Goal: Information Seeking & Learning: Learn about a topic

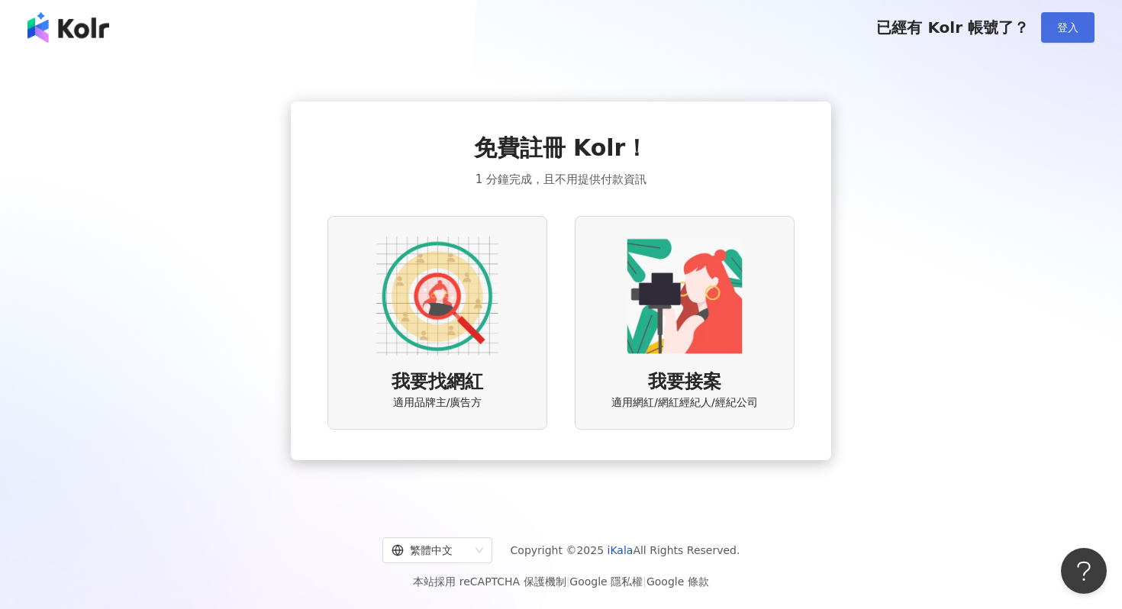
click at [1061, 31] on span "登入" at bounding box center [1067, 27] width 21 height 12
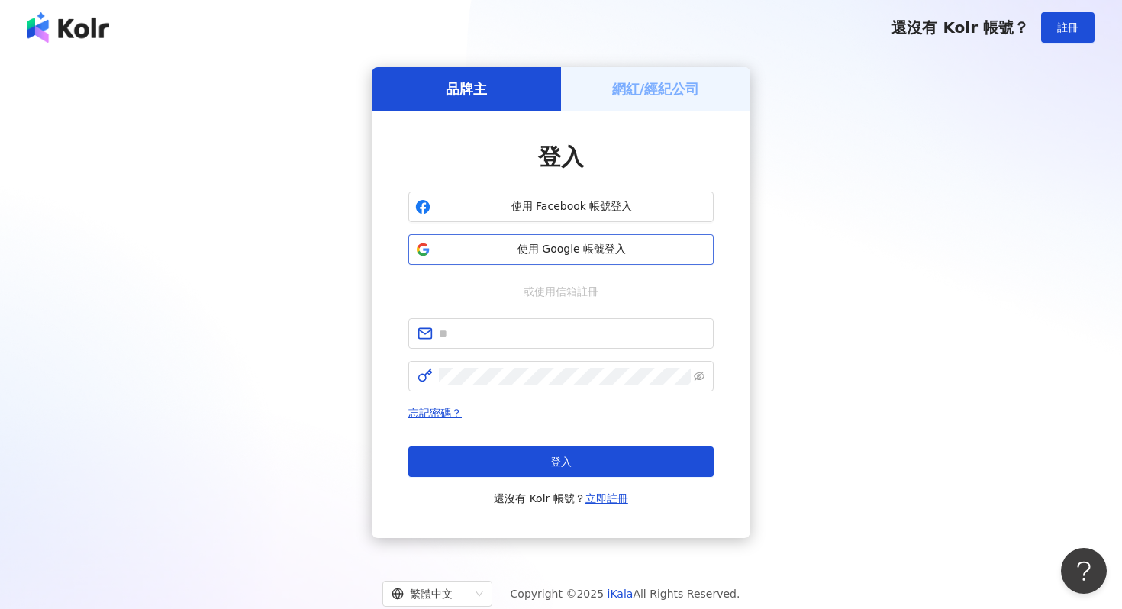
click at [616, 258] on button "使用 Google 帳號登入" at bounding box center [560, 249] width 305 height 31
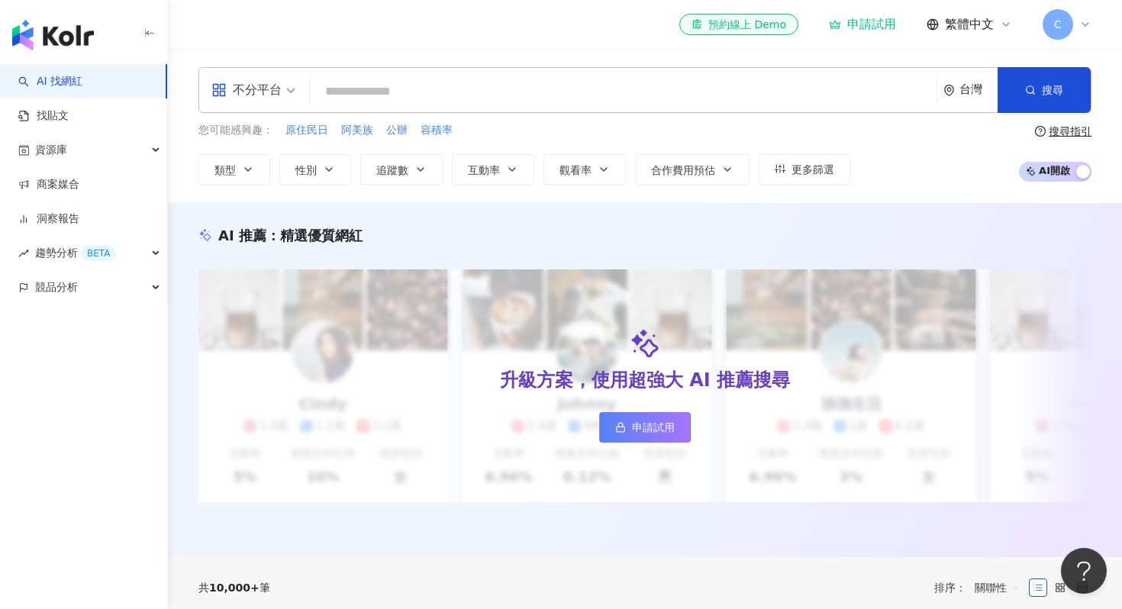
click at [431, 91] on input "search" at bounding box center [624, 91] width 614 height 29
type input "**"
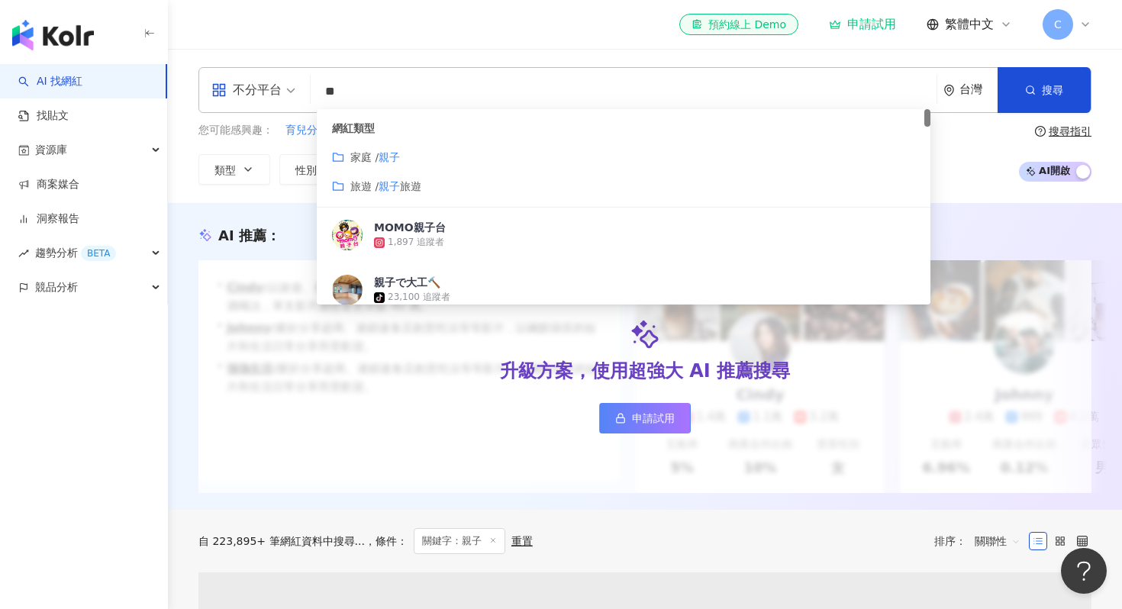
click at [379, 182] on span "旅遊 /" at bounding box center [364, 186] width 28 height 12
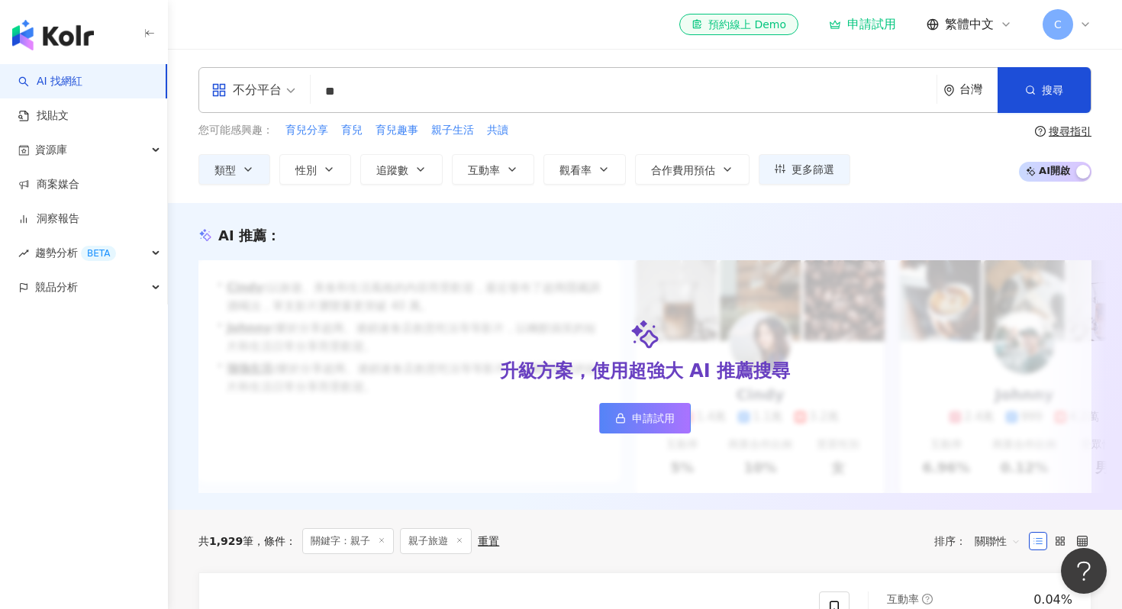
click at [443, 95] on input "**" at bounding box center [624, 91] width 614 height 29
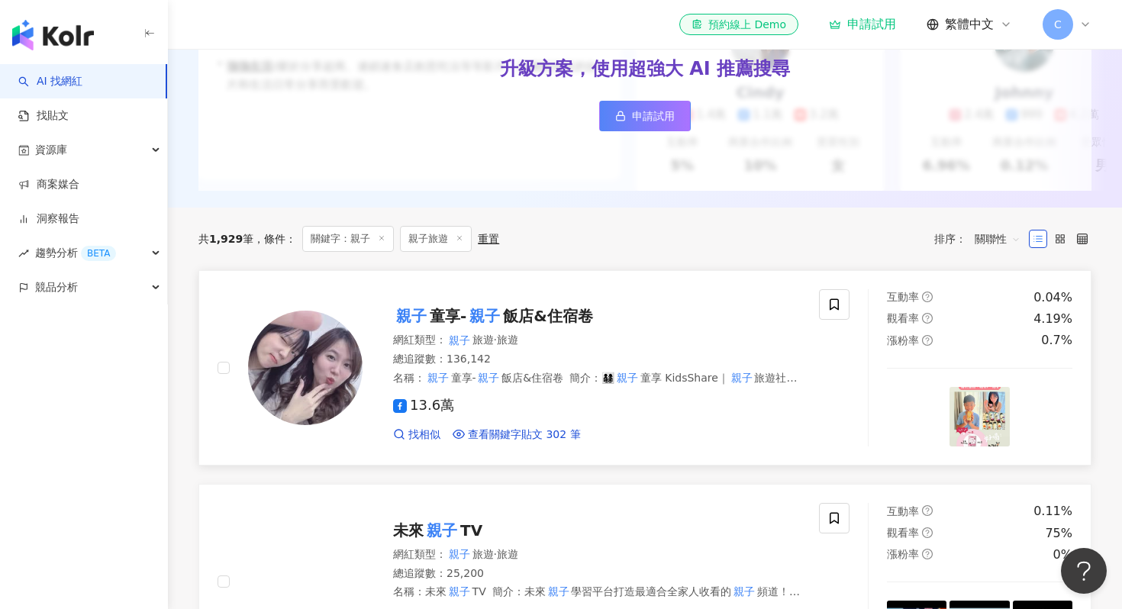
scroll to position [329, 0]
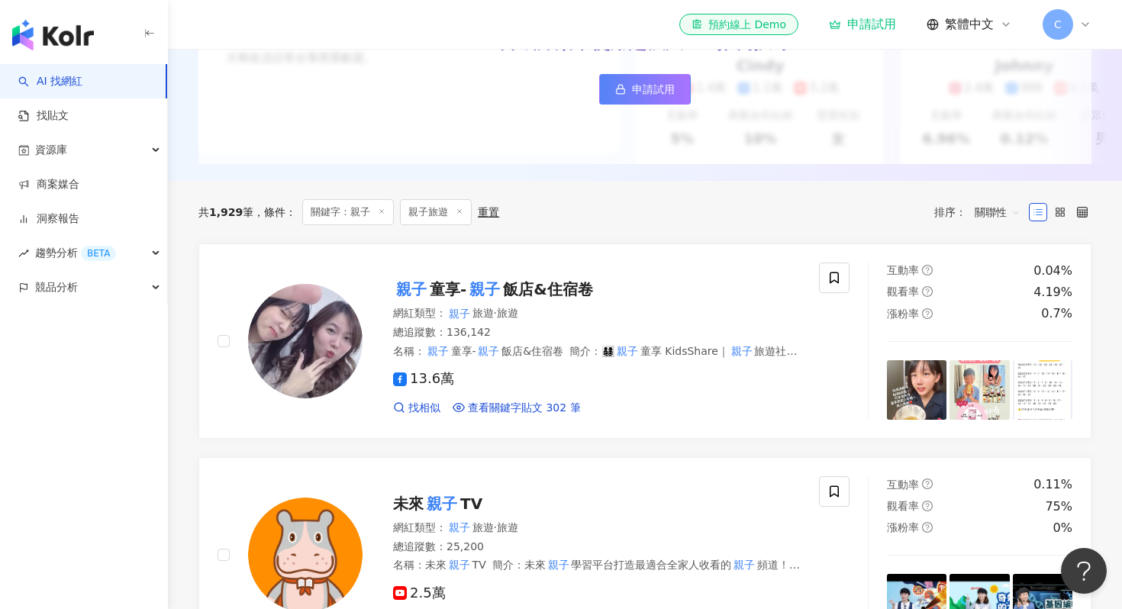
click at [1005, 213] on span "關聯性" at bounding box center [998, 212] width 46 height 24
click at [1002, 273] on div "追蹤數" at bounding box center [997, 269] width 38 height 17
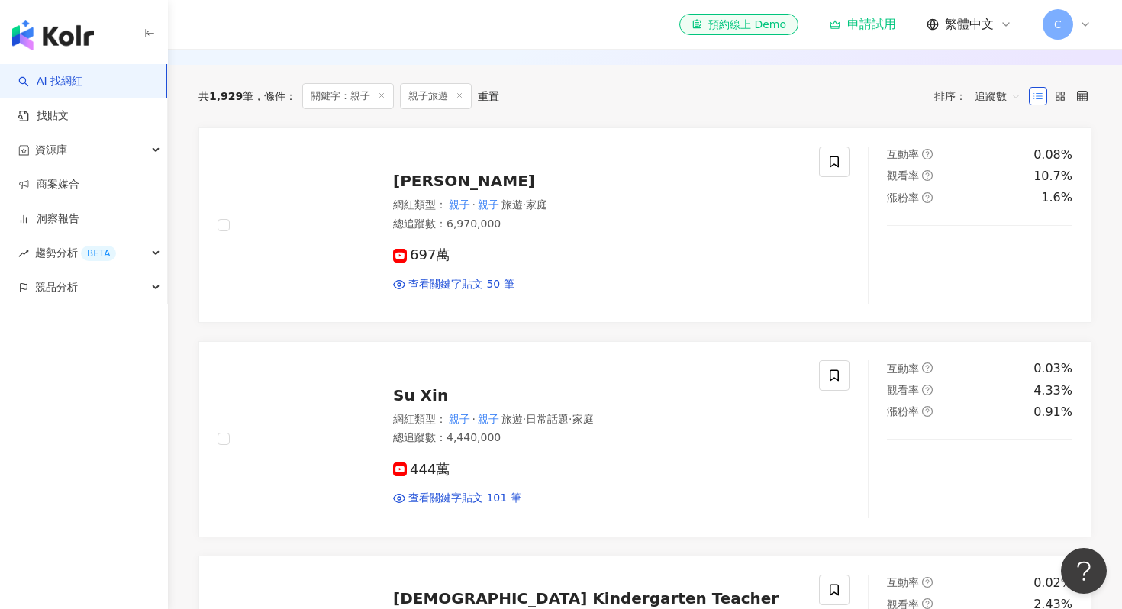
scroll to position [450, 0]
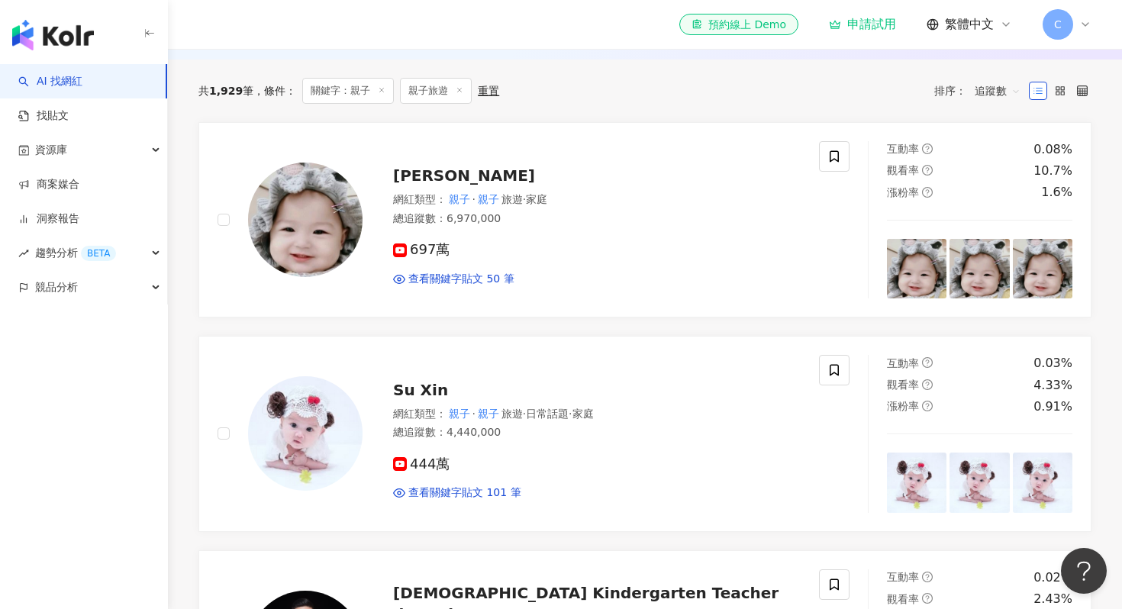
click at [1007, 93] on span "追蹤數" at bounding box center [998, 91] width 46 height 24
click at [1001, 200] on div "互動率" at bounding box center [997, 200] width 38 height 17
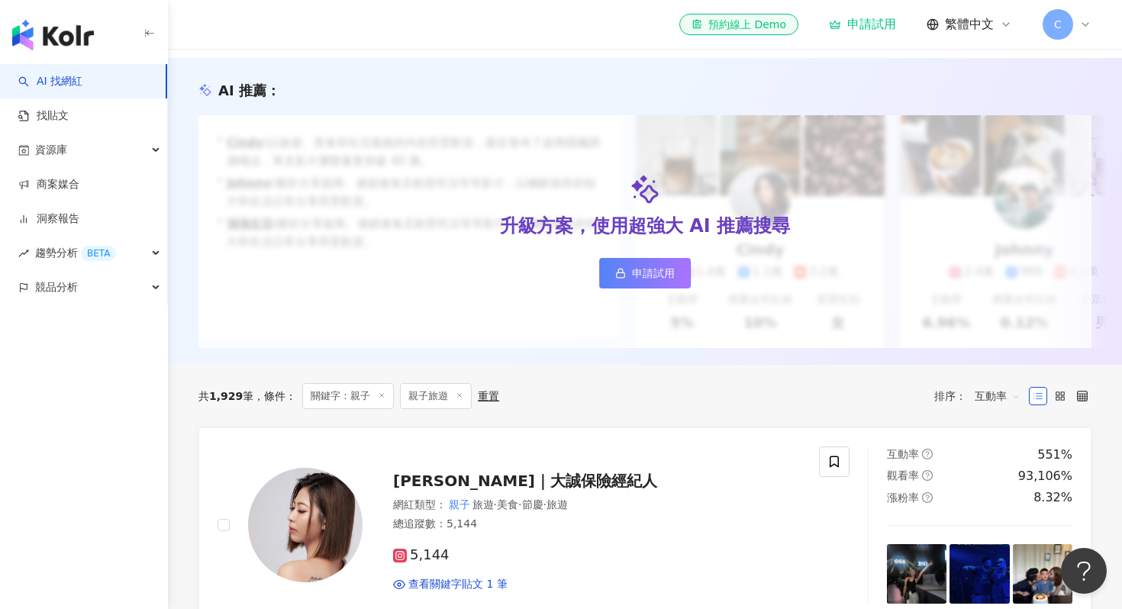
scroll to position [173, 0]
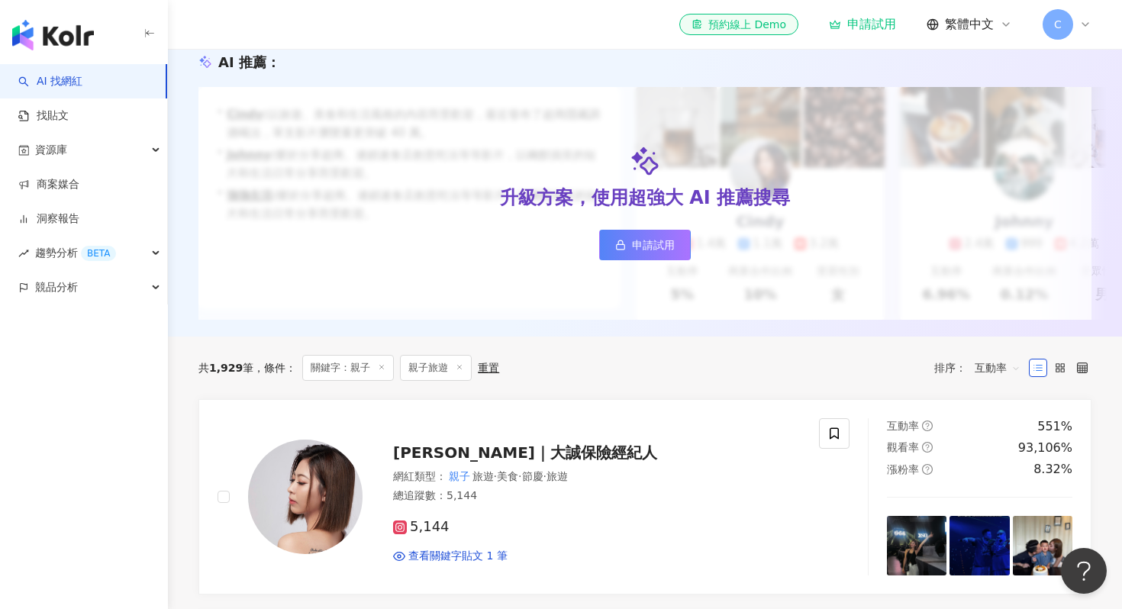
click at [996, 366] on span "互動率" at bounding box center [998, 368] width 46 height 24
click at [997, 512] on div "觀看率" at bounding box center [997, 503] width 56 height 26
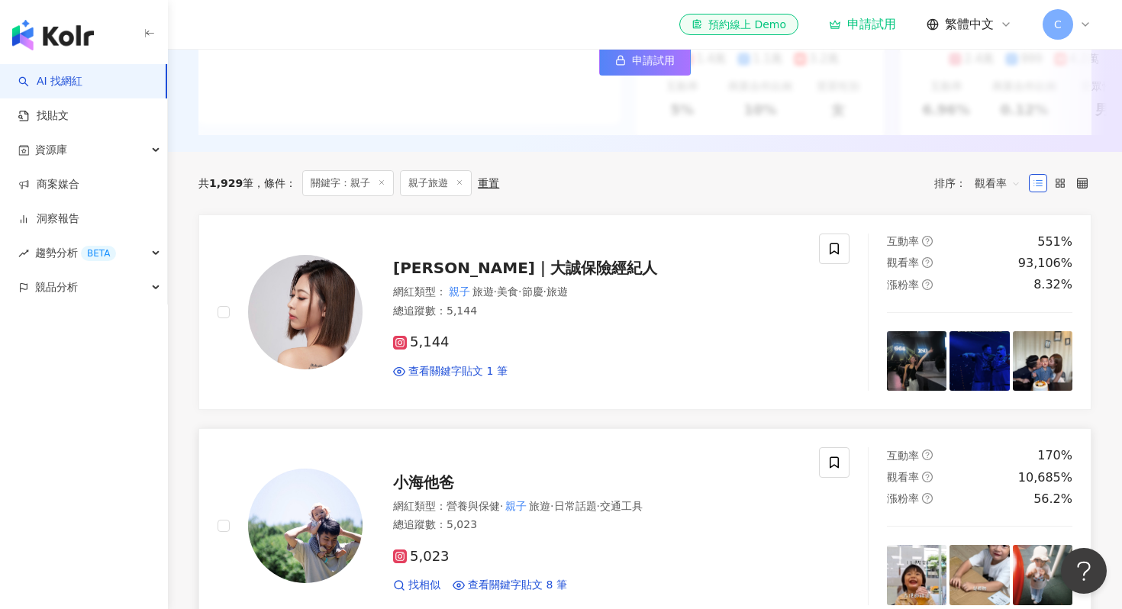
scroll to position [328, 0]
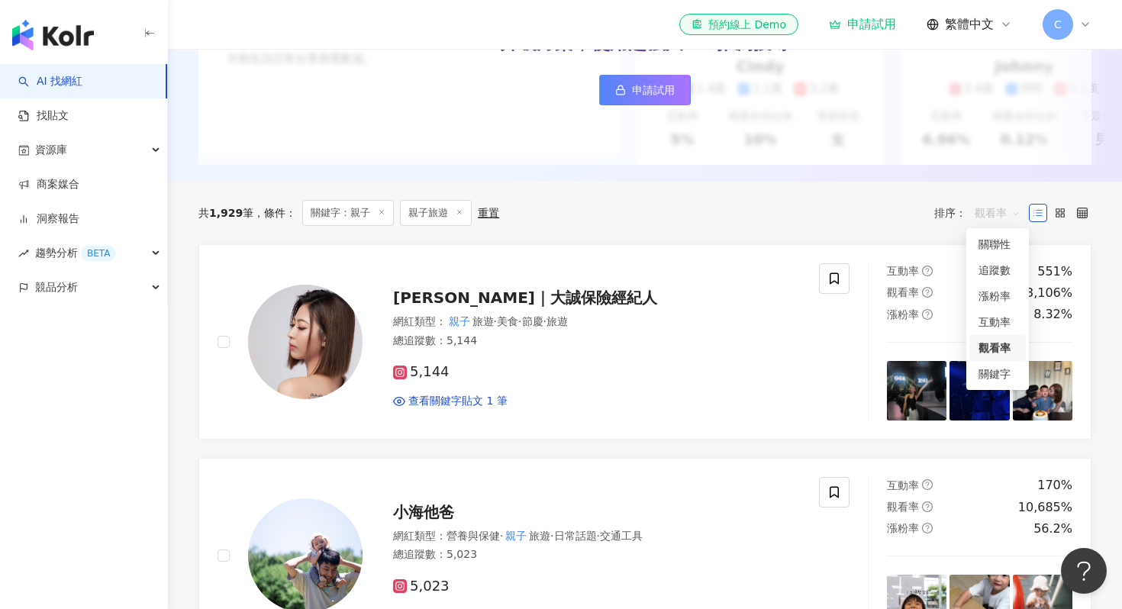
click at [1006, 224] on span "觀看率" at bounding box center [998, 213] width 46 height 24
click at [1002, 241] on div "關聯性" at bounding box center [997, 244] width 38 height 17
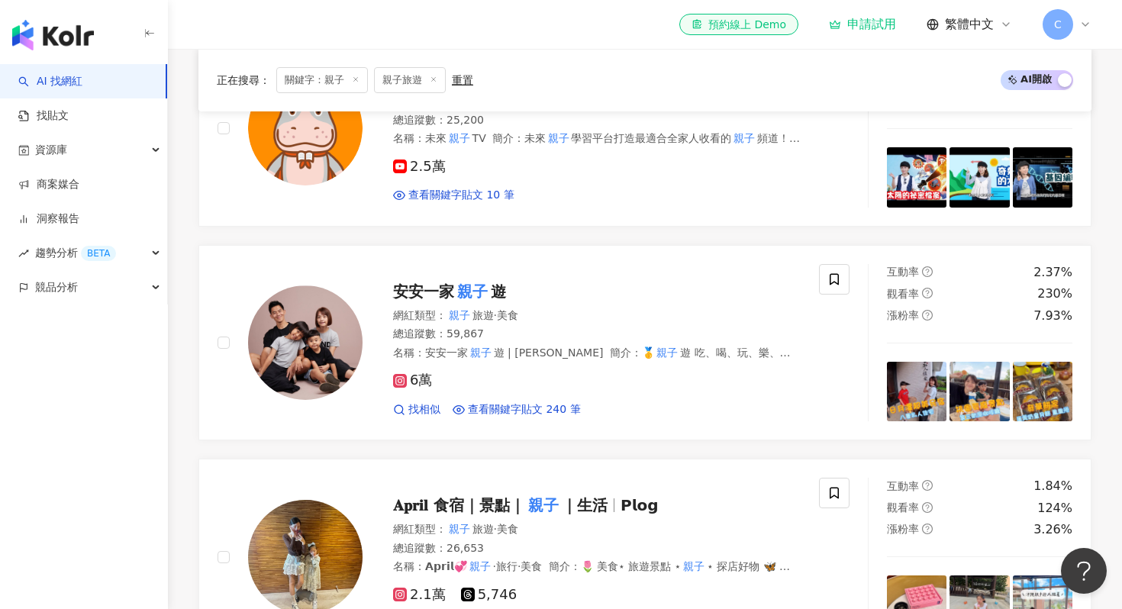
scroll to position [764, 0]
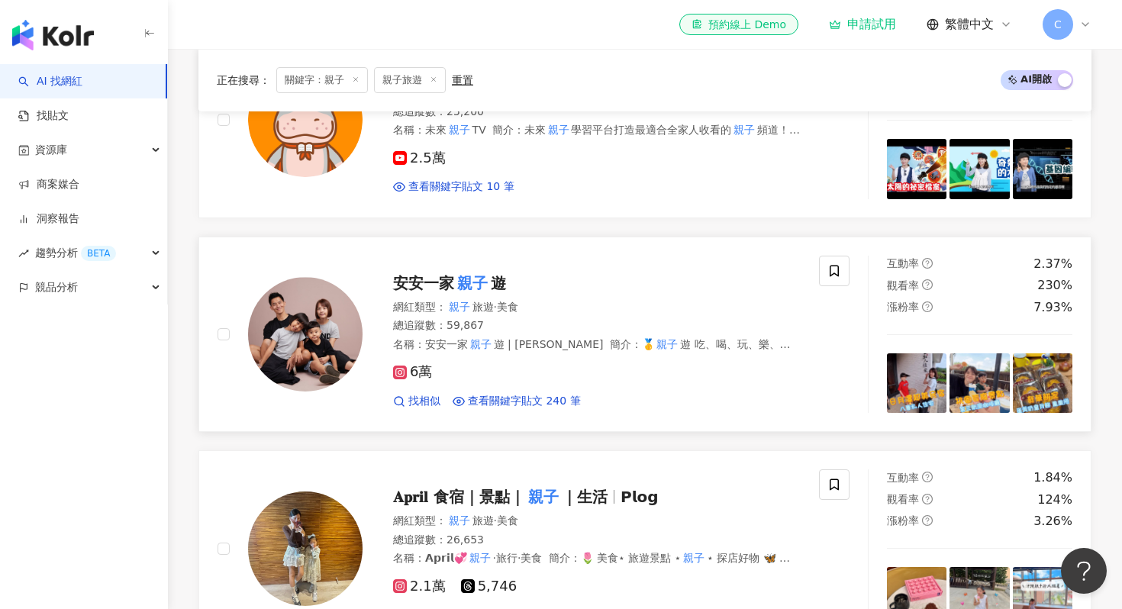
click at [421, 376] on span "6萬" at bounding box center [412, 372] width 39 height 16
